Goal: Task Accomplishment & Management: Use online tool/utility

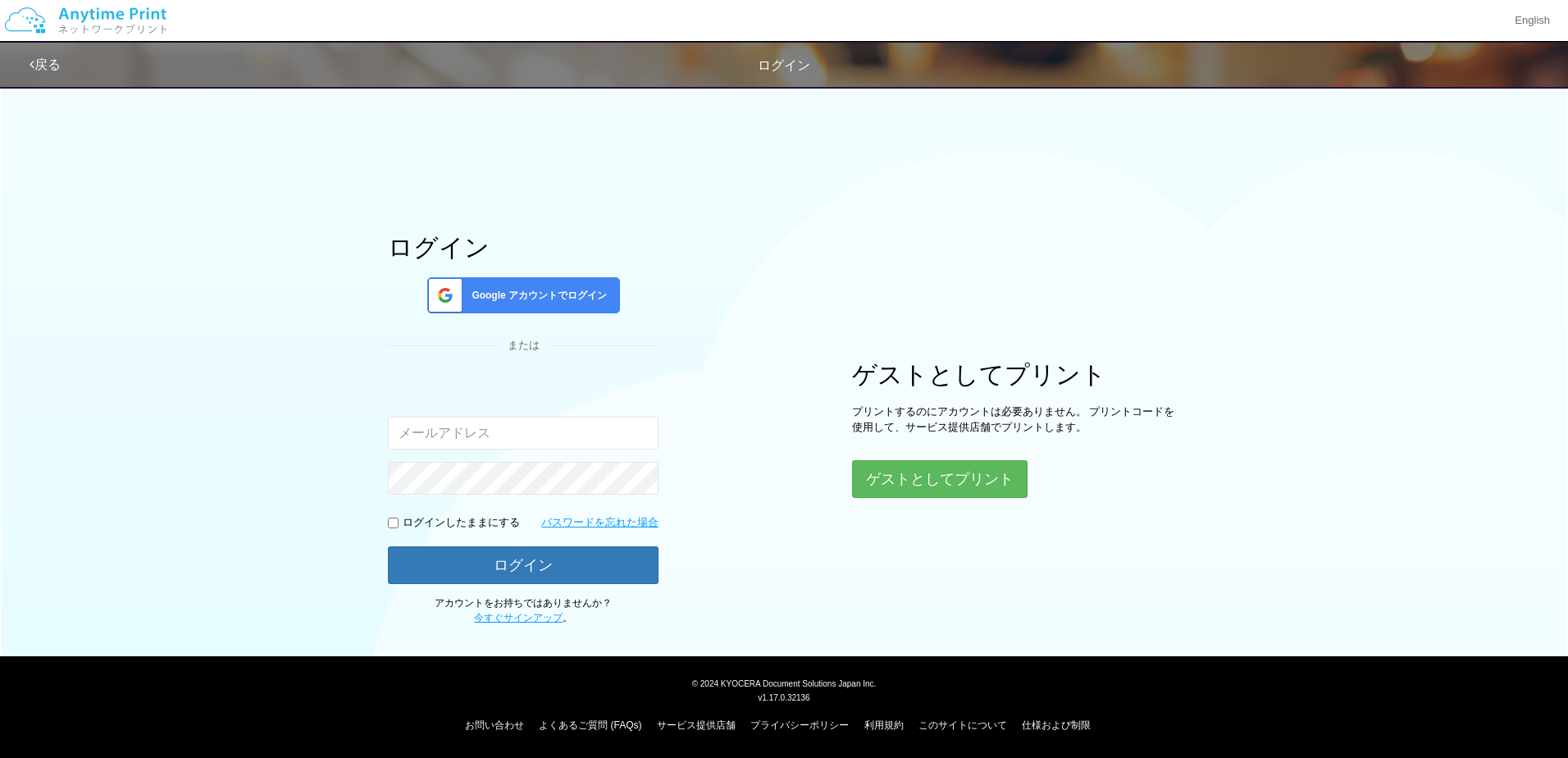
type input "[EMAIL_ADDRESS][DOMAIN_NAME]"
click at [534, 292] on span "Google アカウントでログイン" at bounding box center [536, 296] width 142 height 14
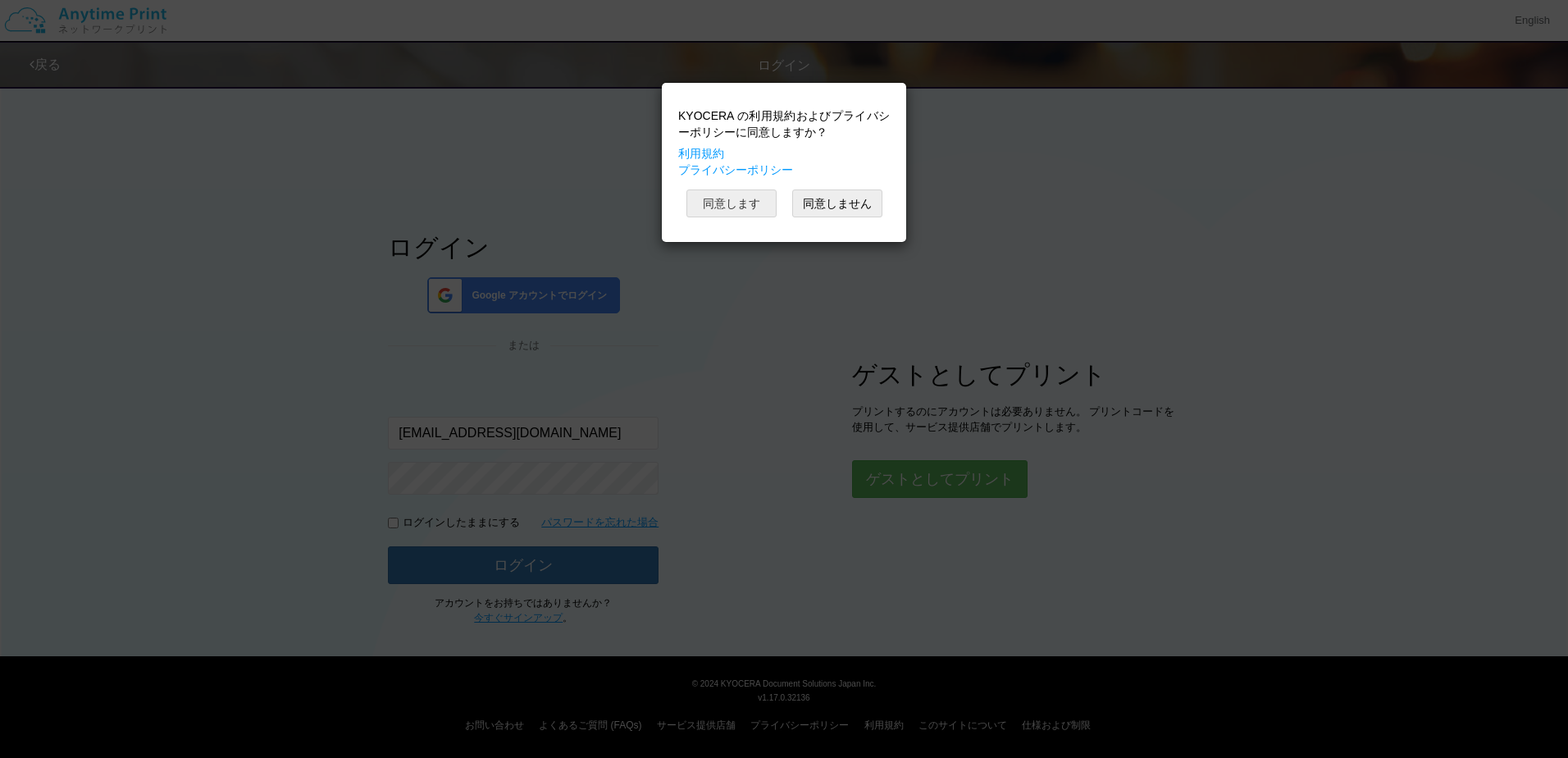
click at [723, 198] on button "同意します" at bounding box center [731, 202] width 90 height 28
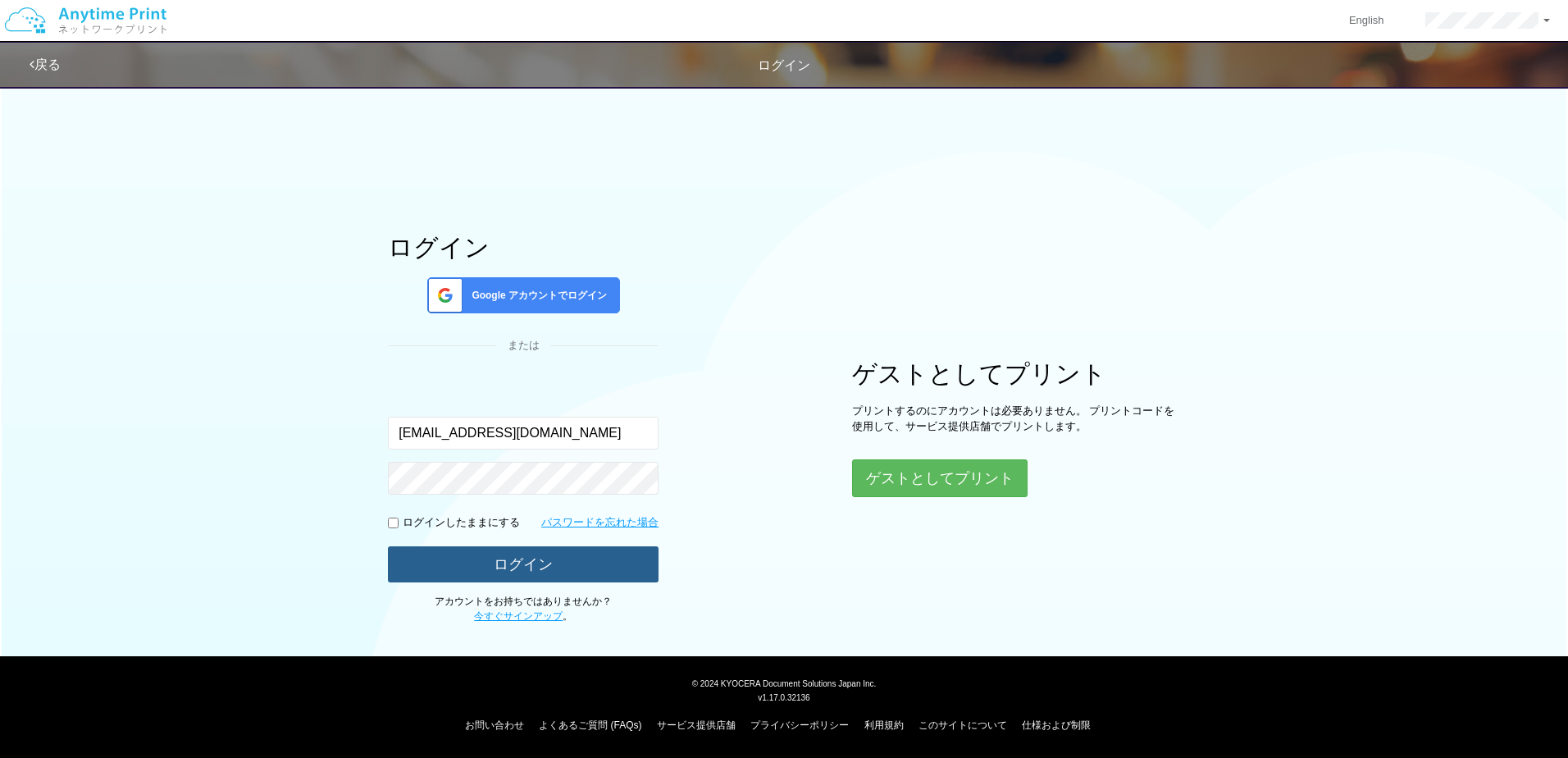
click at [603, 557] on button "ログイン" at bounding box center [523, 564] width 271 height 36
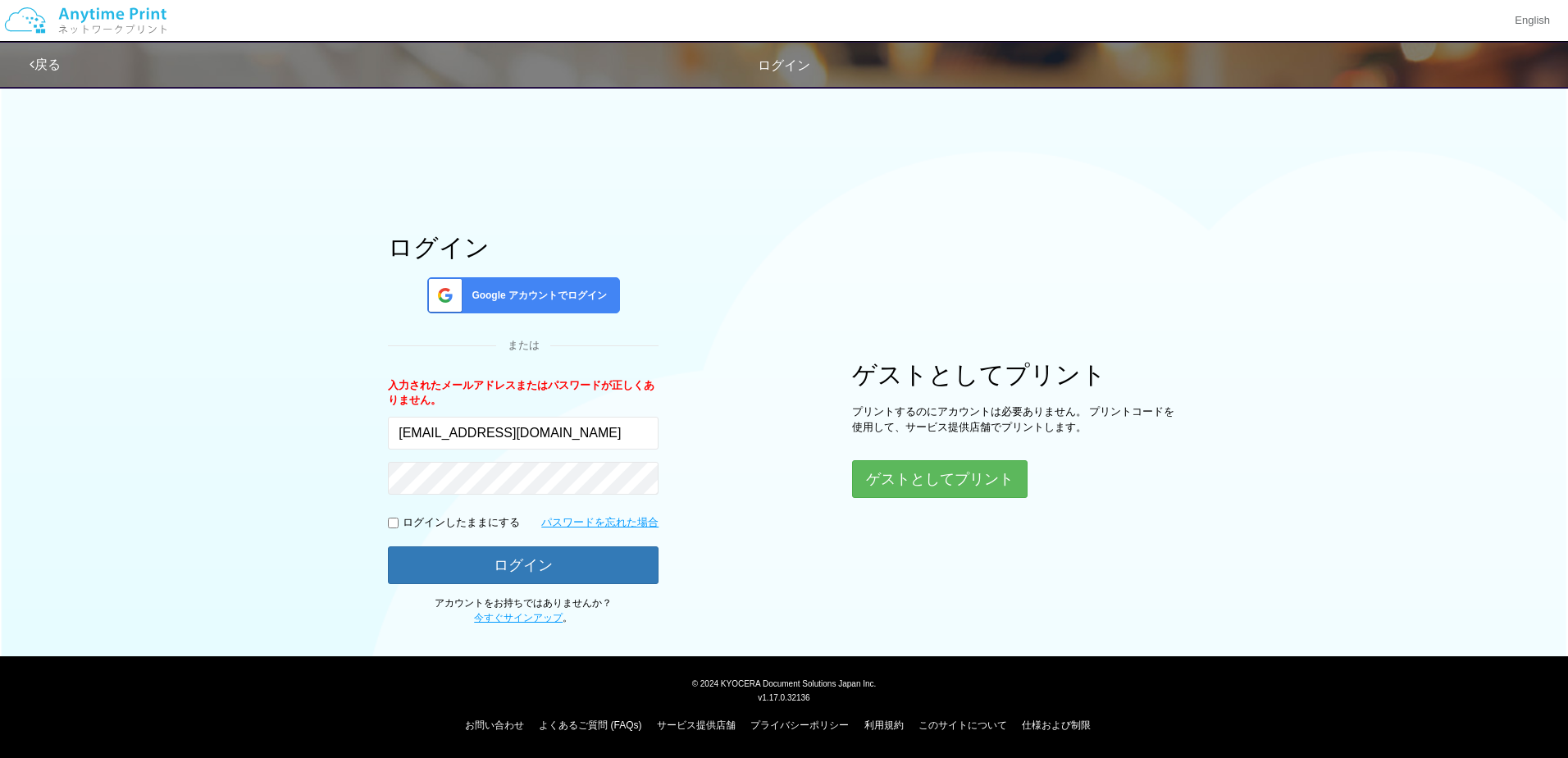
click at [563, 297] on span "Google アカウントでログイン" at bounding box center [536, 296] width 142 height 14
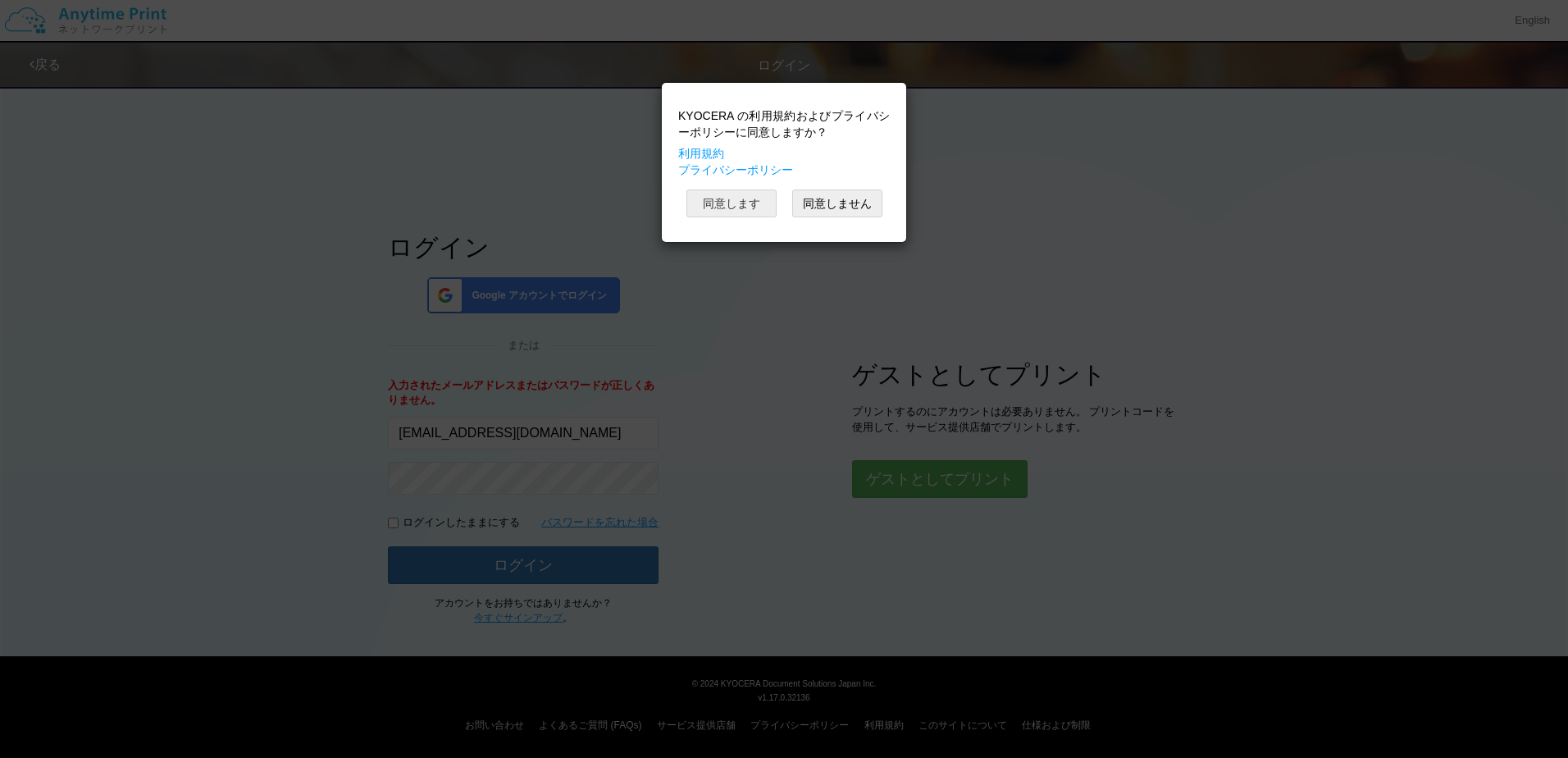
click at [749, 208] on button "同意します" at bounding box center [731, 202] width 90 height 28
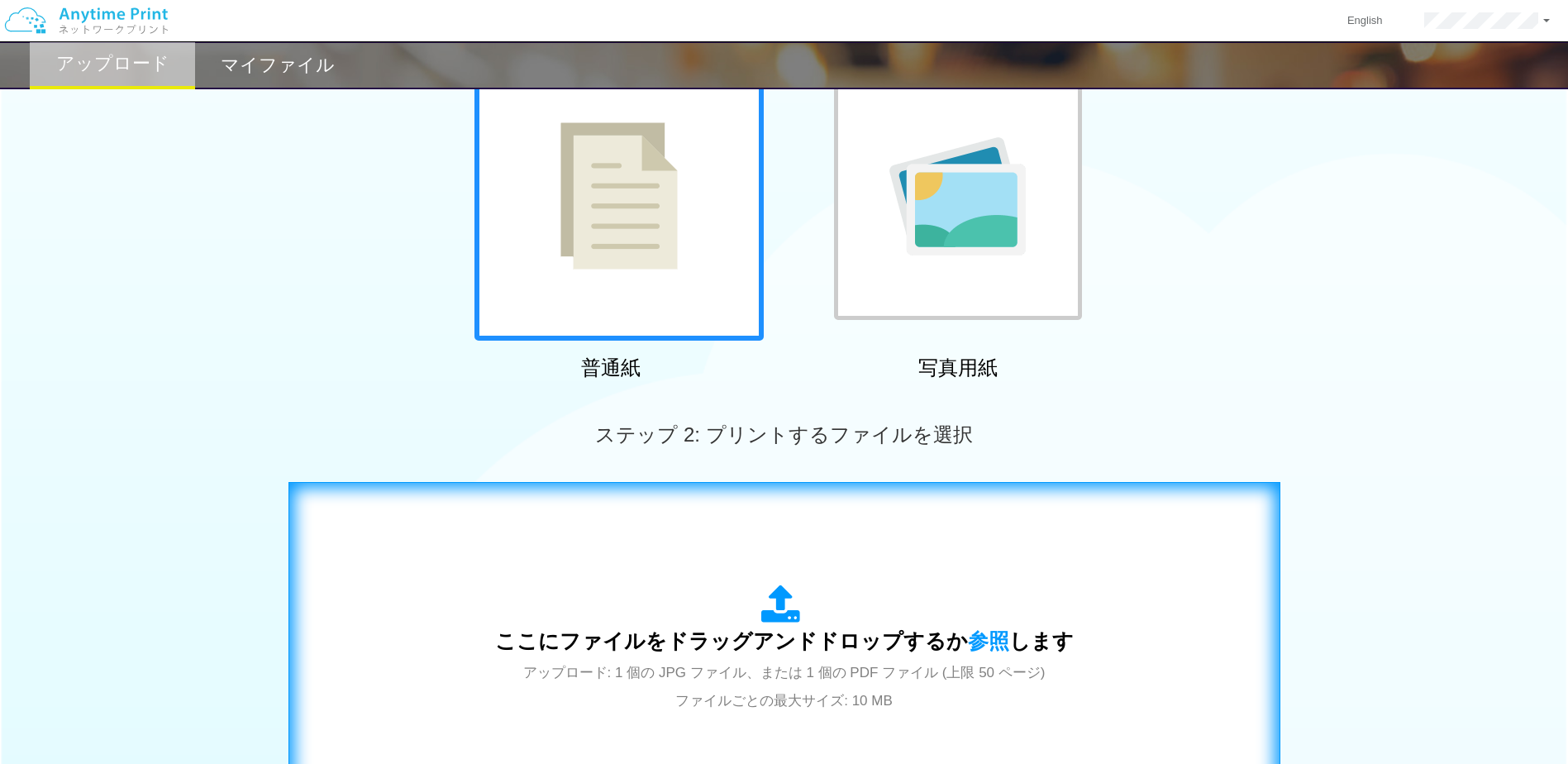
scroll to position [331, 0]
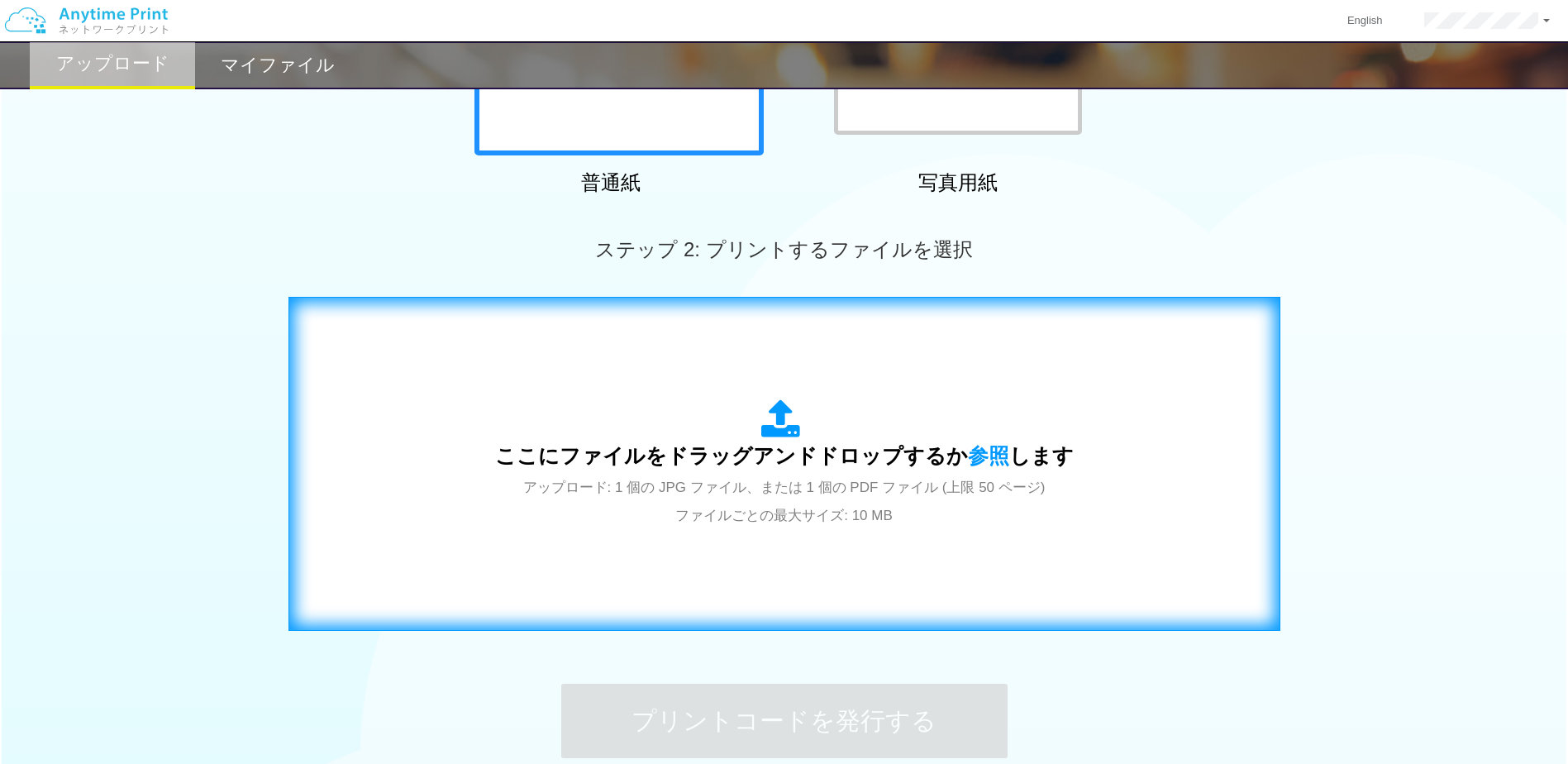
click at [810, 472] on div "ここにファイルをドラッグアンドドロップするか 参照 します アップロード: 1 個の JPG ファイル、または 1 個の PDF ファイル (上限 50 ペー…" at bounding box center [784, 463] width 579 height 129
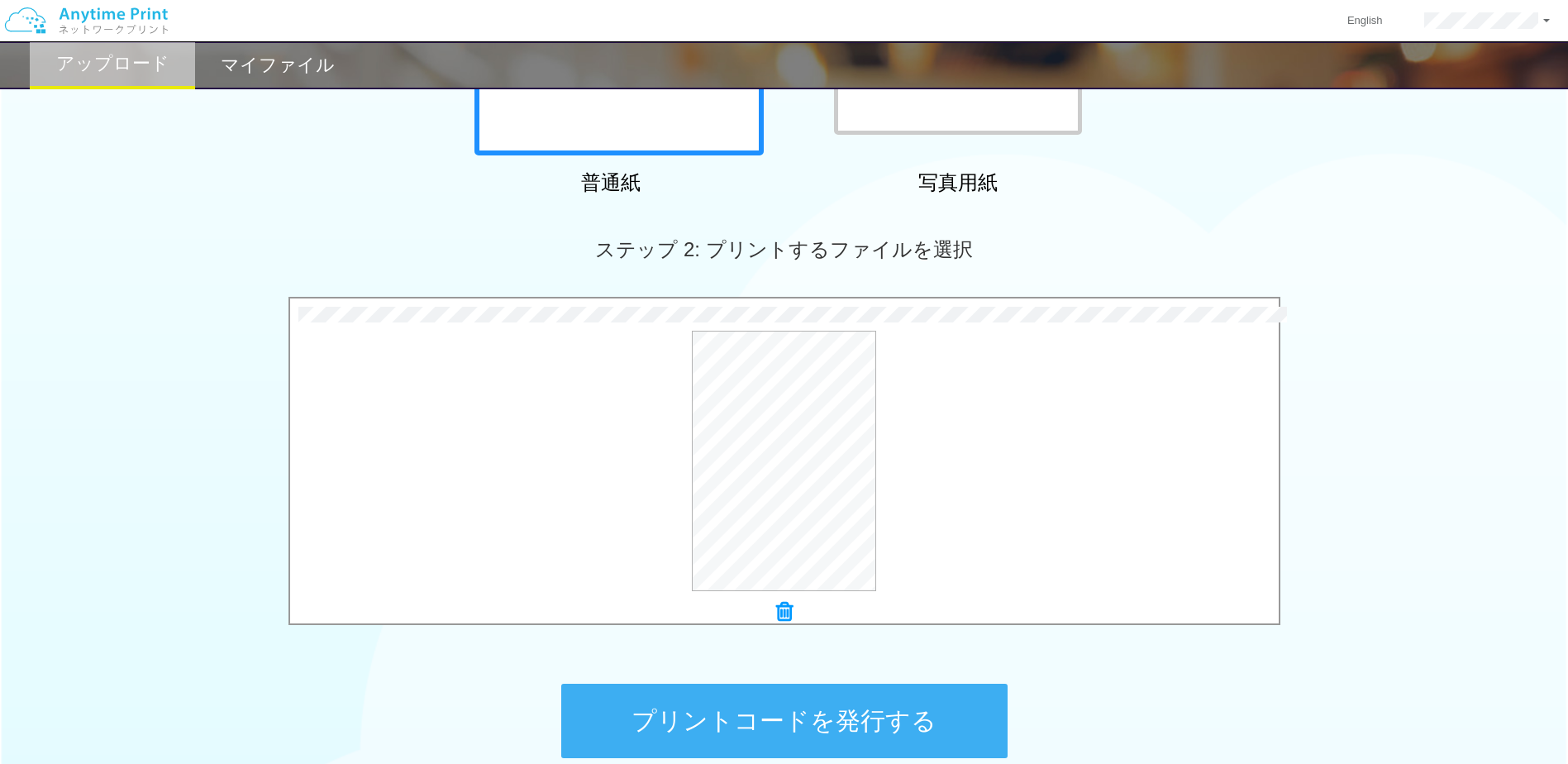
click at [784, 609] on icon at bounding box center [784, 611] width 16 height 22
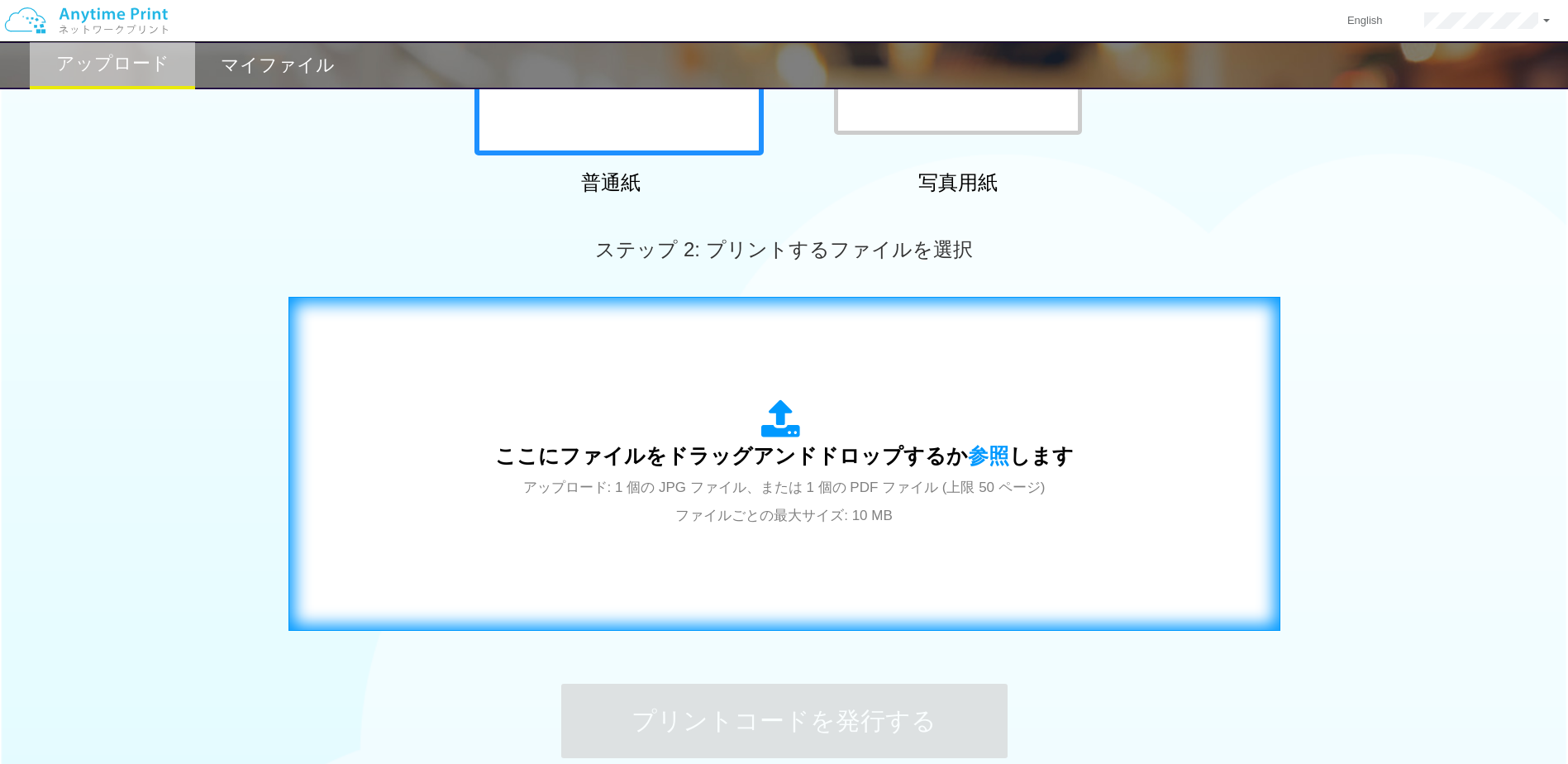
click at [660, 402] on div "ここにファイルをドラッグアンドドロップするか 参照 します アップロード: 1 個の JPG ファイル、または 1 個の PDF ファイル (上限 50 ペー…" at bounding box center [784, 463] width 579 height 129
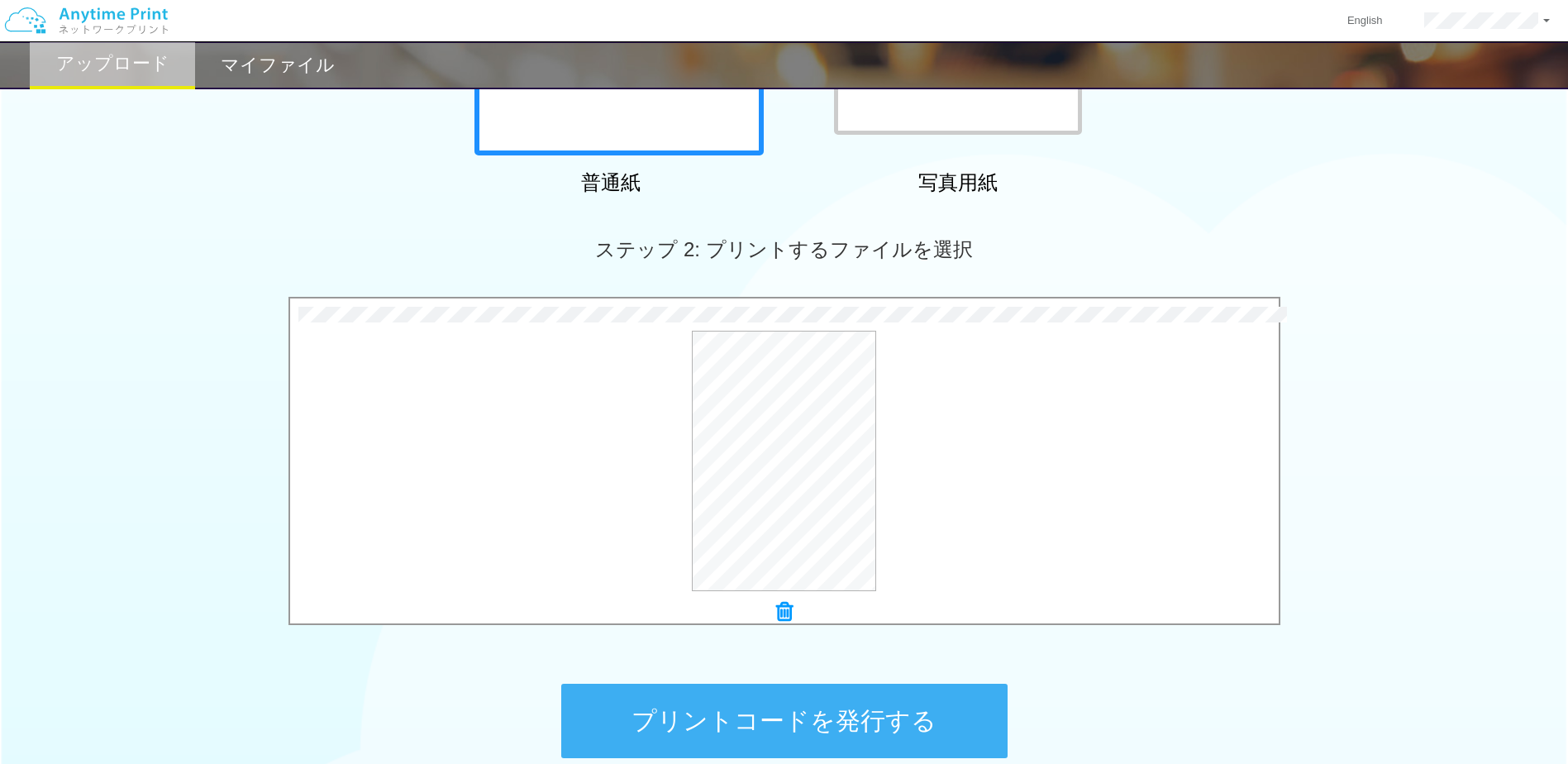
click at [867, 703] on button "プリントコードを発行する" at bounding box center [784, 721] width 446 height 74
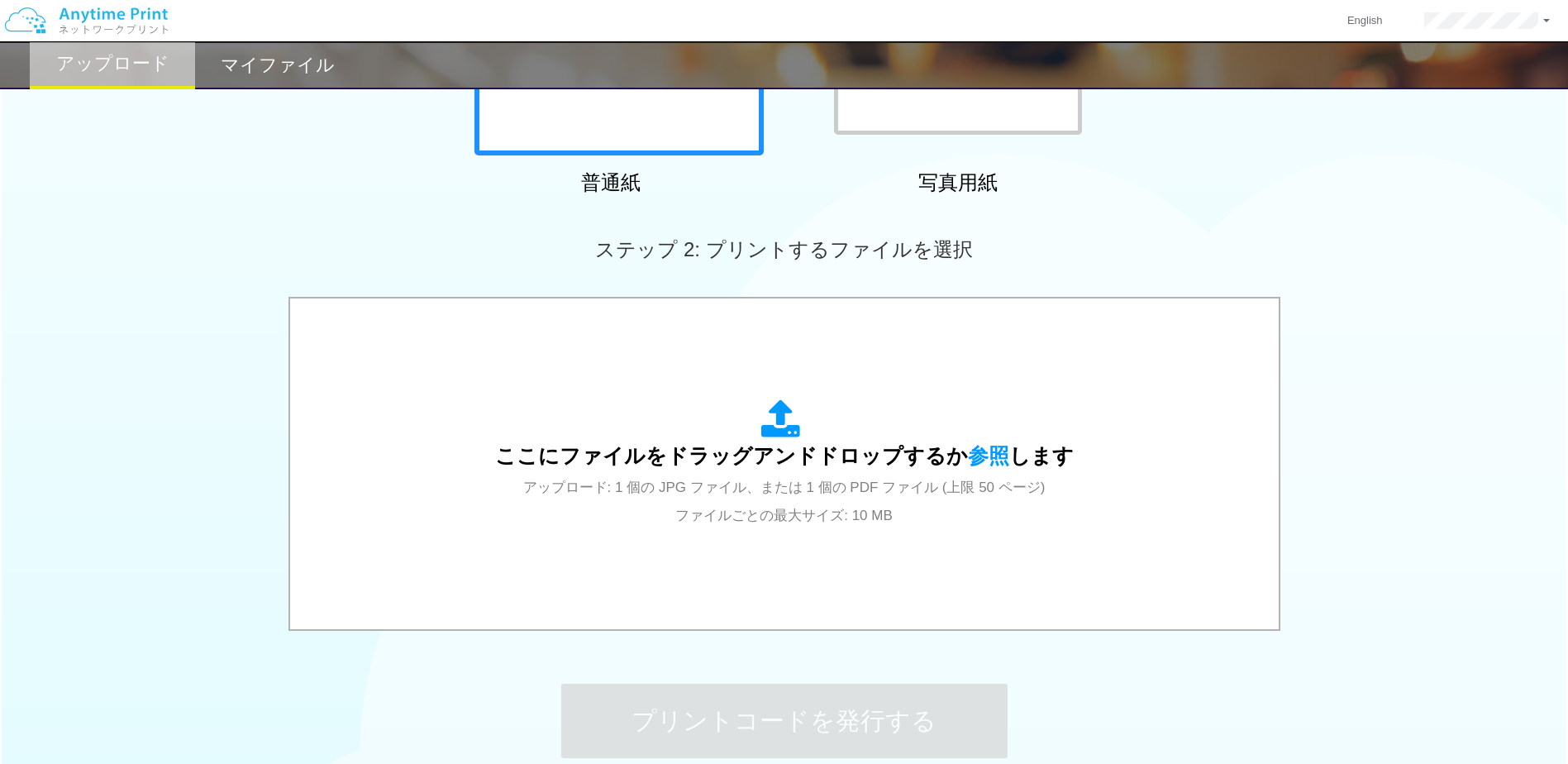
scroll to position [0, 0]
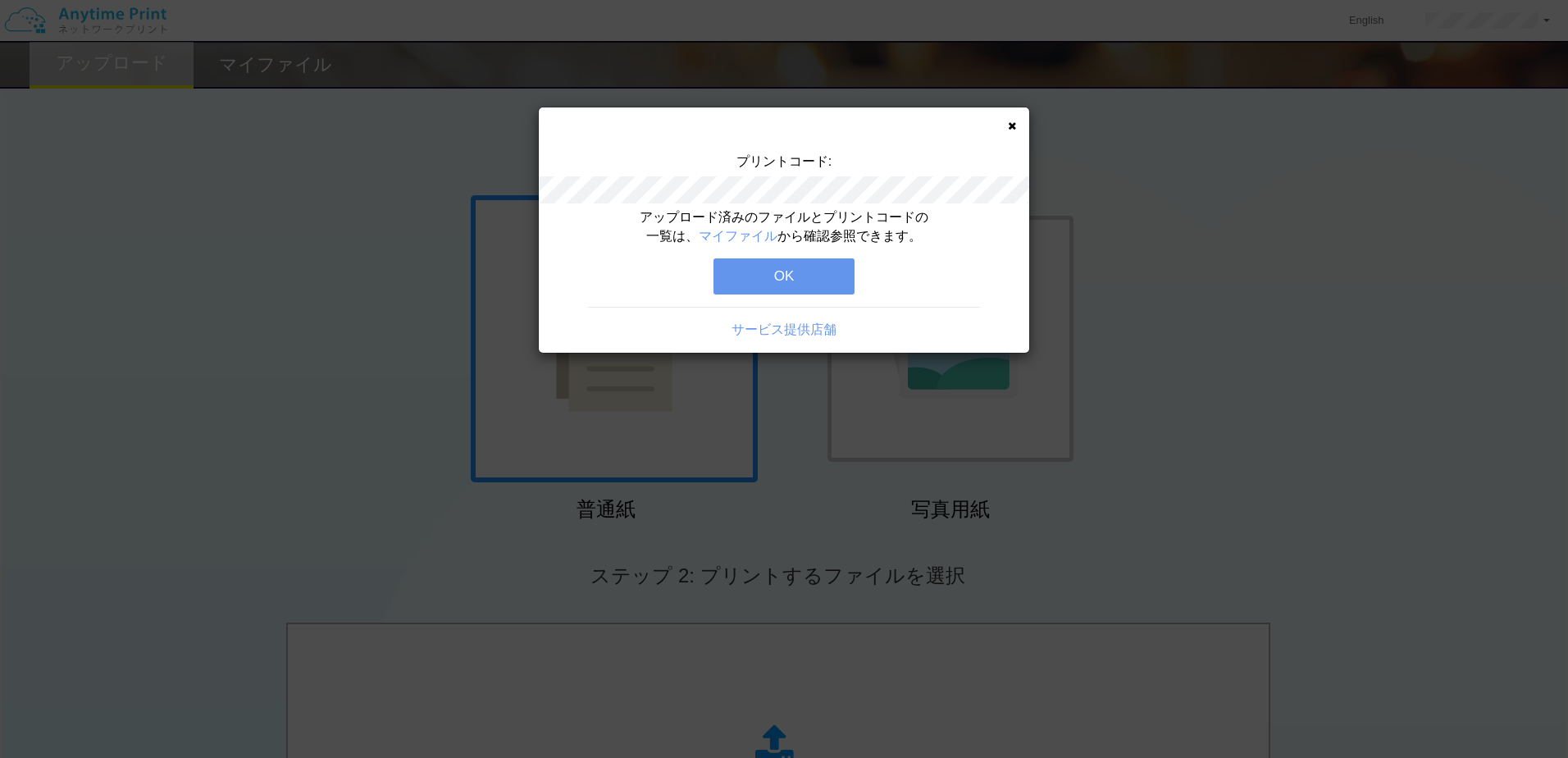
click at [1011, 124] on icon at bounding box center [1012, 126] width 8 height 11
